Goal: Obtain resource: Obtain resource

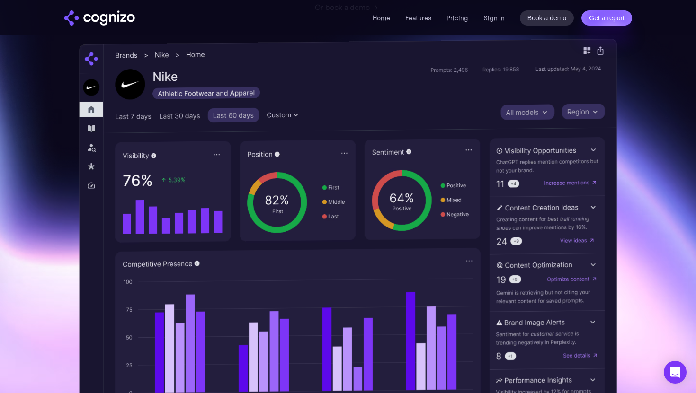
scroll to position [229, 0]
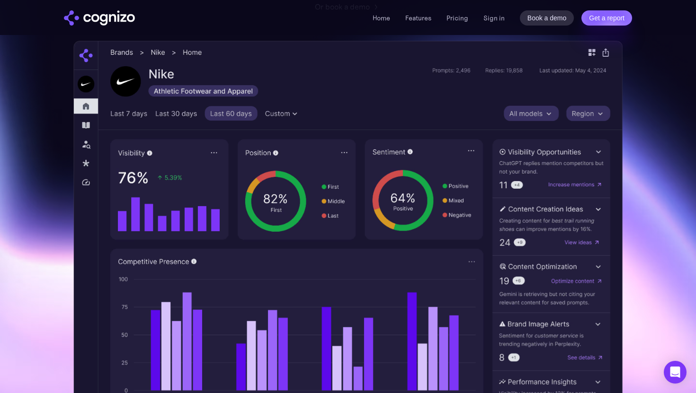
click at [411, 22] on li "Features" at bounding box center [418, 17] width 26 height 11
click at [412, 17] on link "Features" at bounding box center [418, 18] width 26 height 9
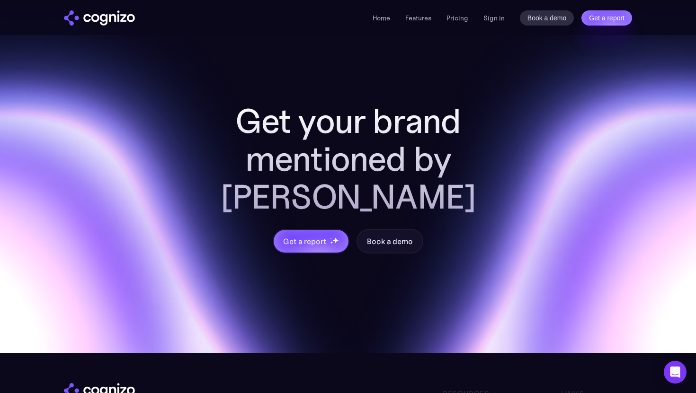
scroll to position [3666, 0]
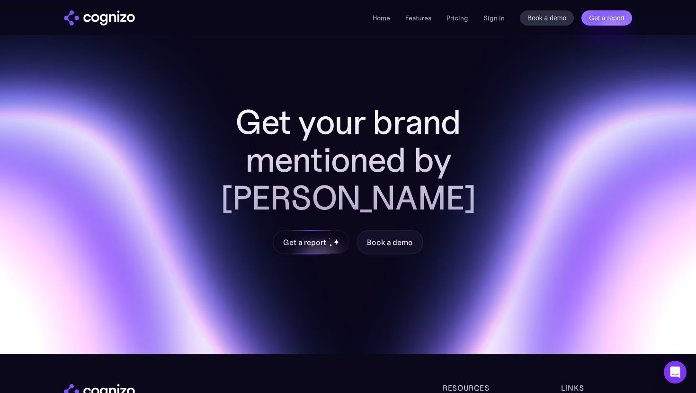
click at [324, 237] on div "Get a report" at bounding box center [304, 242] width 43 height 11
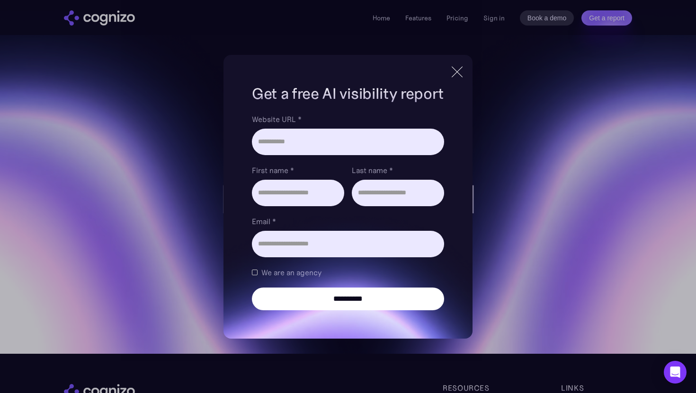
click at [343, 308] on input "**********" at bounding box center [348, 299] width 192 height 23
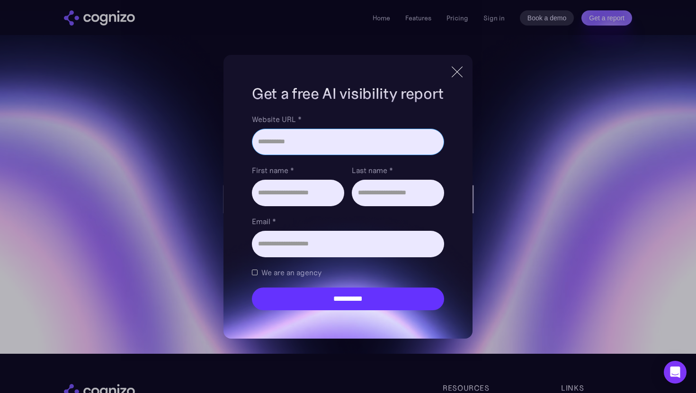
click at [287, 139] on input "Website URL *" at bounding box center [348, 142] width 192 height 27
click at [290, 234] on input "Email *" at bounding box center [348, 244] width 192 height 27
